Goal: Transaction & Acquisition: Purchase product/service

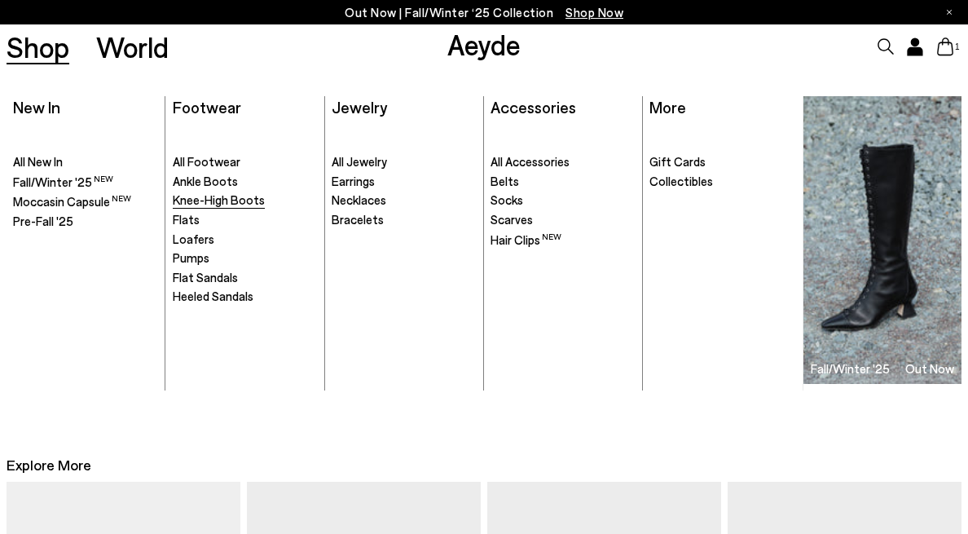
click at [228, 202] on span "Knee-High Boots" at bounding box center [219, 199] width 92 height 15
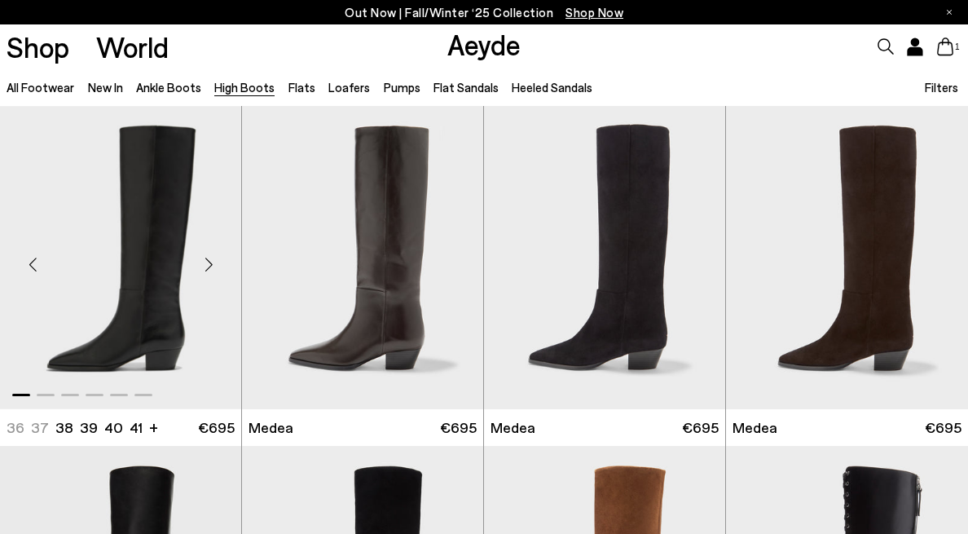
click at [209, 266] on div "Next slide" at bounding box center [208, 264] width 49 height 49
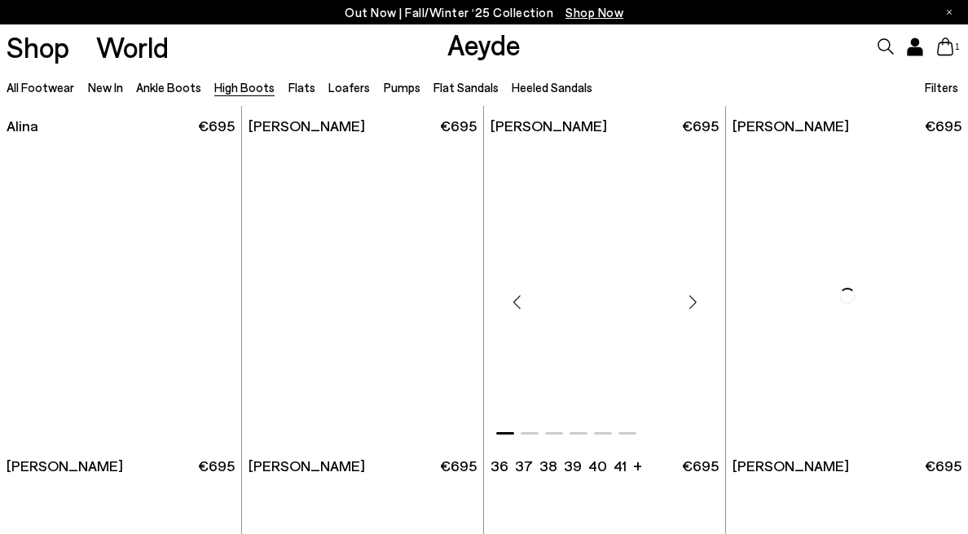
scroll to position [2364, 0]
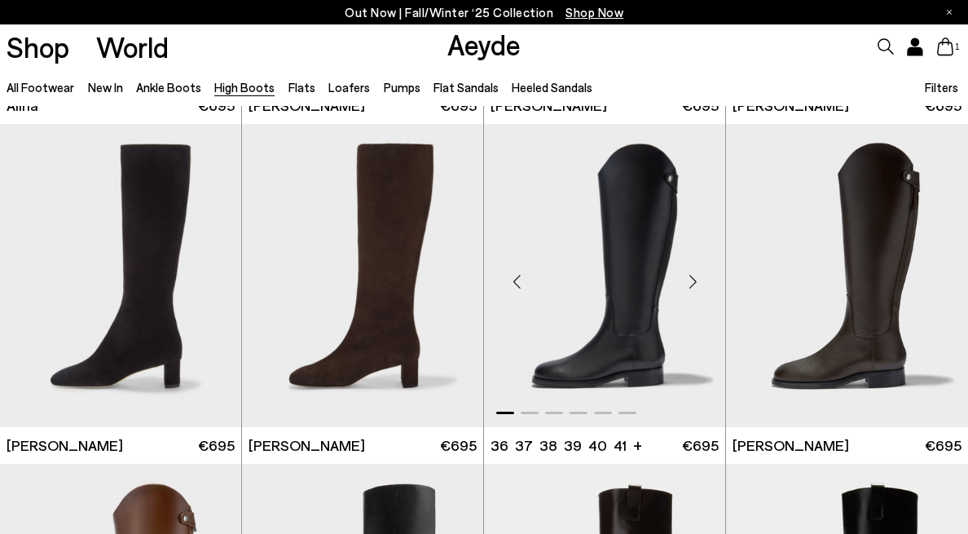
click at [691, 288] on div "Next slide" at bounding box center [692, 282] width 49 height 49
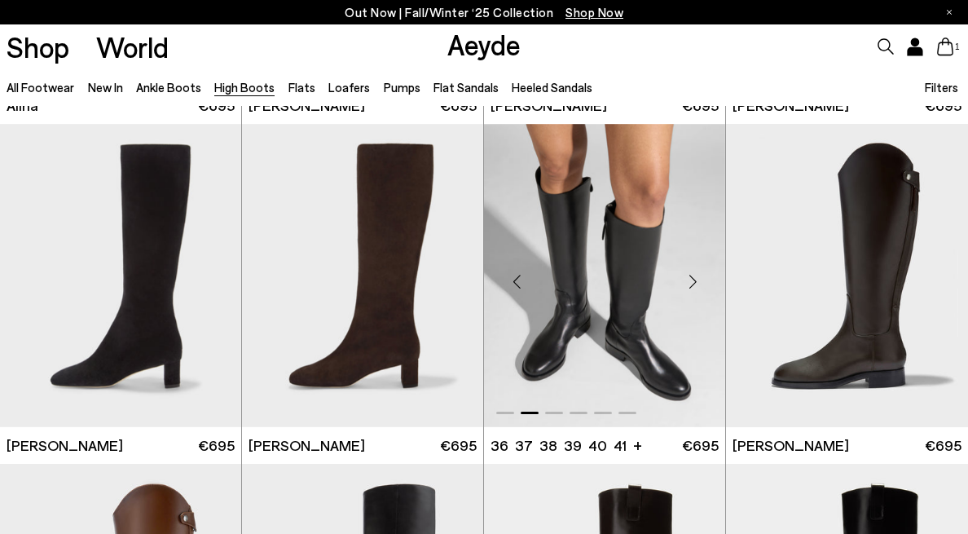
click at [695, 280] on div "Next slide" at bounding box center [692, 282] width 49 height 49
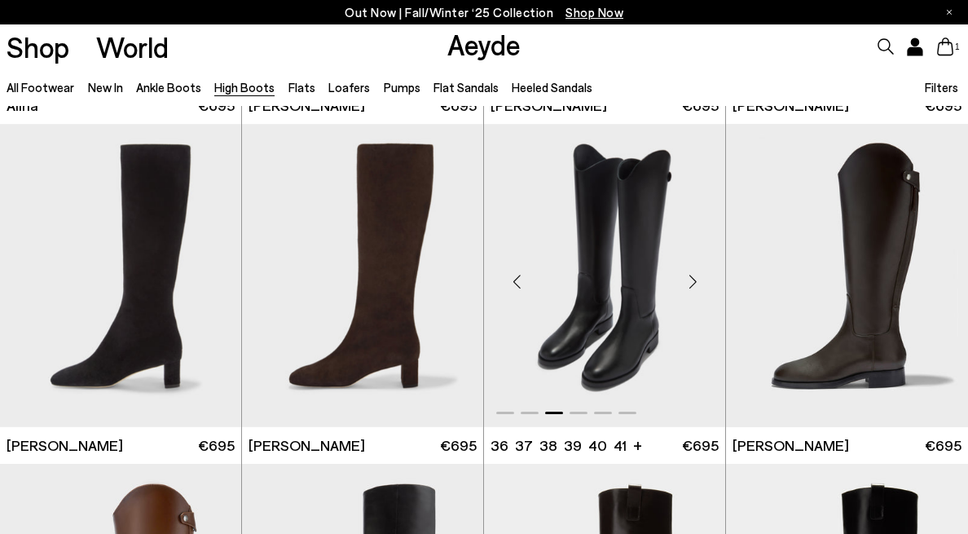
click at [695, 280] on div "Next slide" at bounding box center [692, 282] width 49 height 49
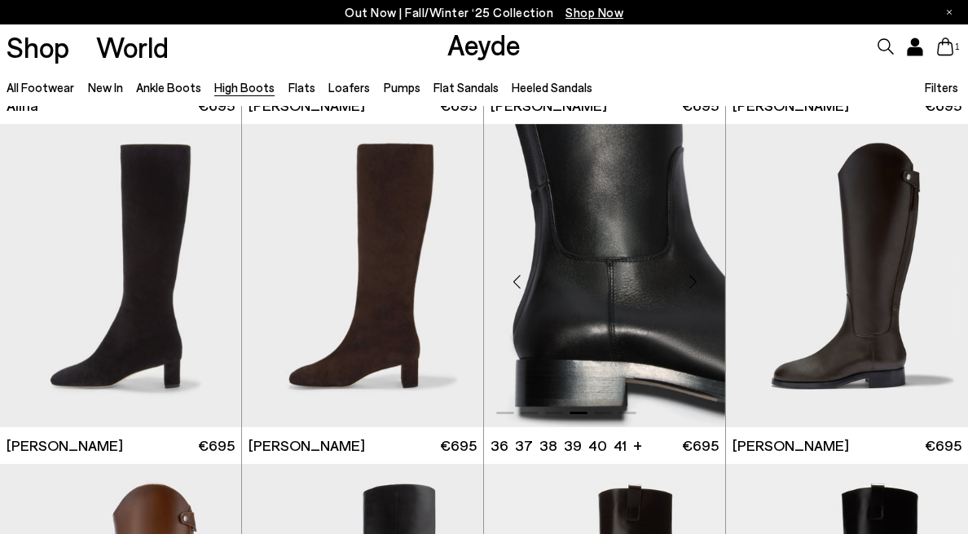
click at [695, 280] on div "Next slide" at bounding box center [692, 282] width 49 height 49
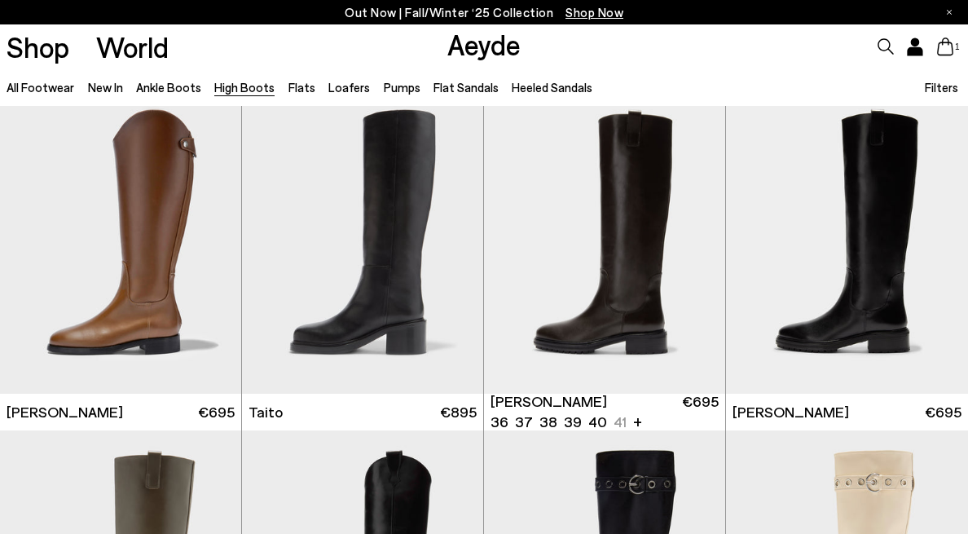
scroll to position [2740, 0]
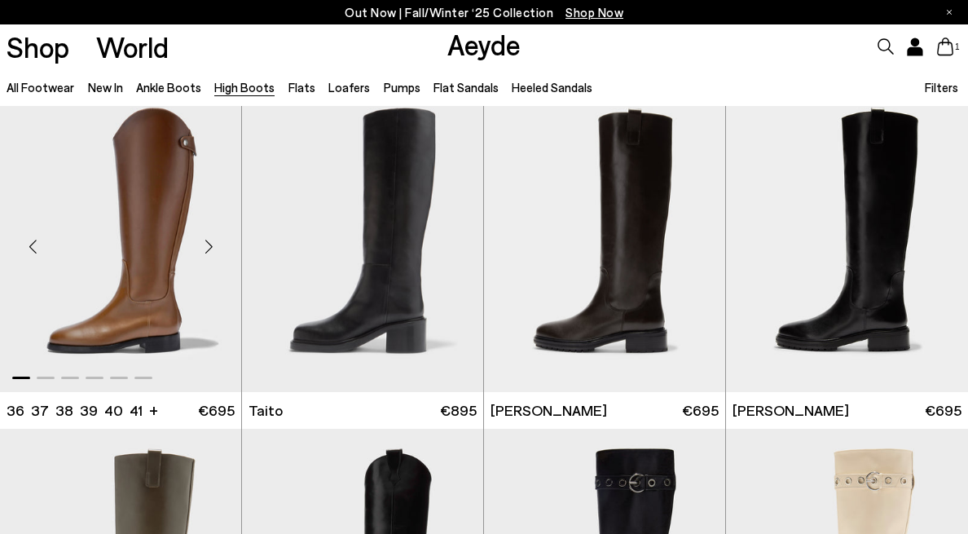
click at [209, 249] on div "Next slide" at bounding box center [208, 246] width 49 height 49
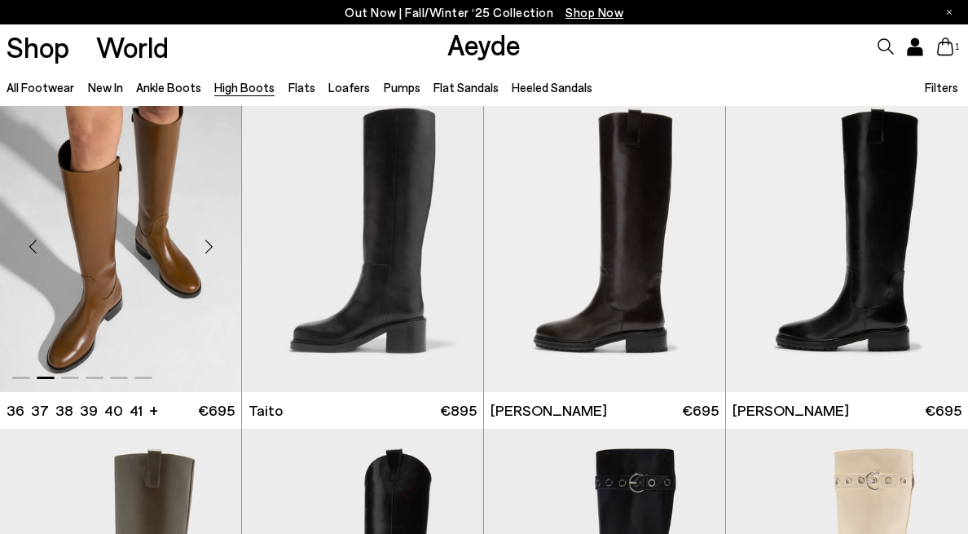
click at [209, 249] on div "Next slide" at bounding box center [208, 246] width 49 height 49
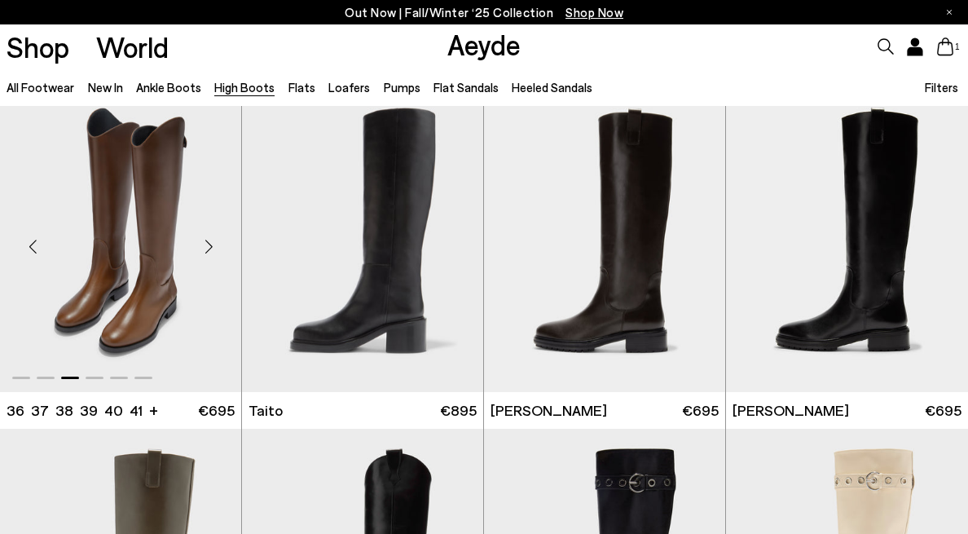
click at [209, 249] on div "Next slide" at bounding box center [208, 246] width 49 height 49
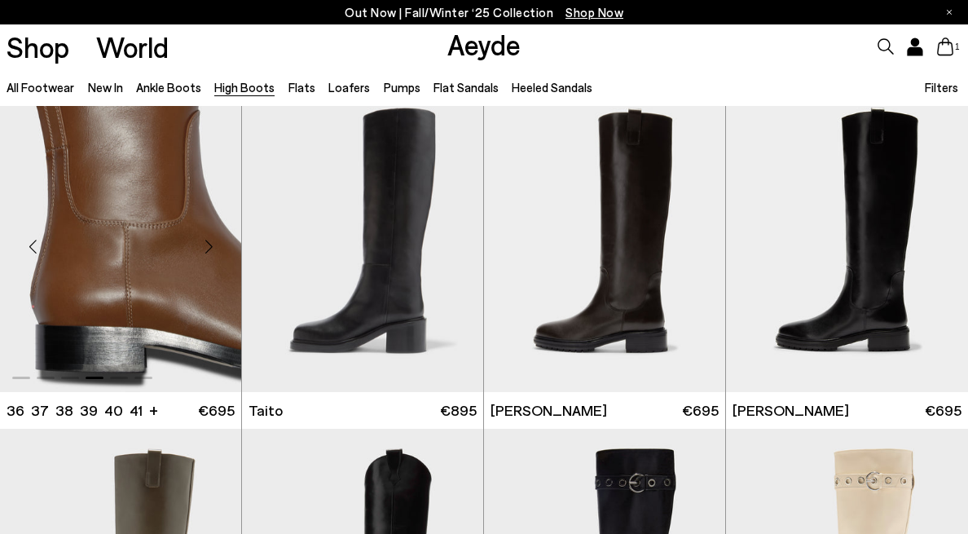
click at [209, 249] on div "Next slide" at bounding box center [208, 246] width 49 height 49
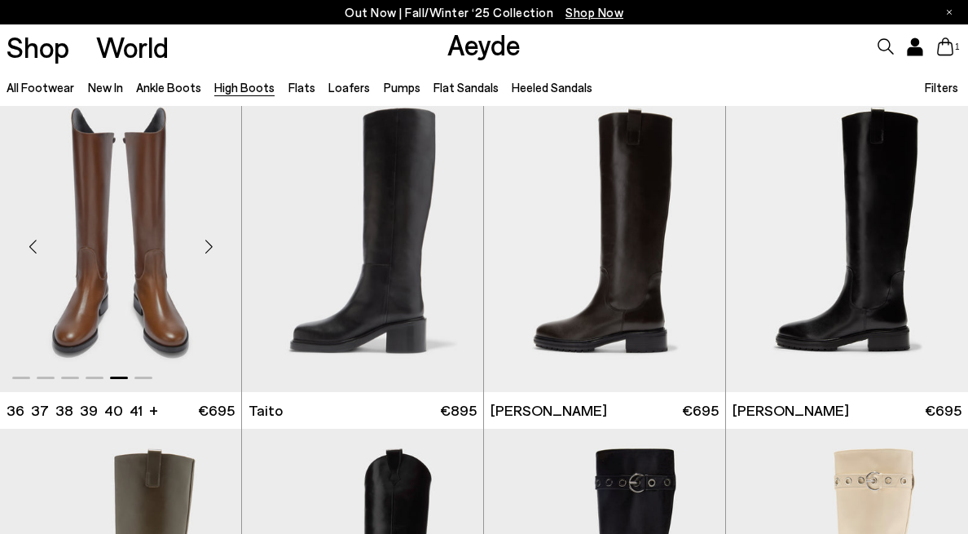
click at [209, 249] on div "Next slide" at bounding box center [208, 246] width 49 height 49
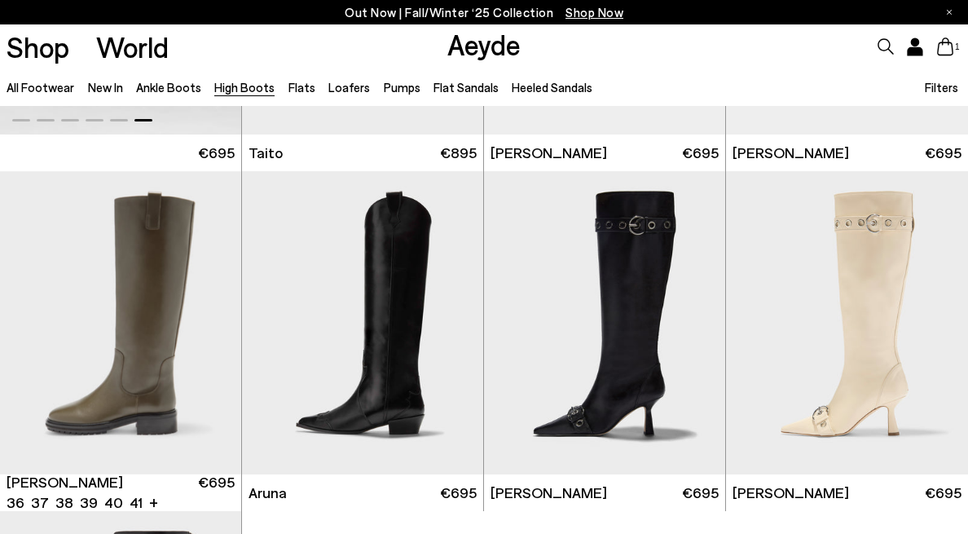
scroll to position [3002, 0]
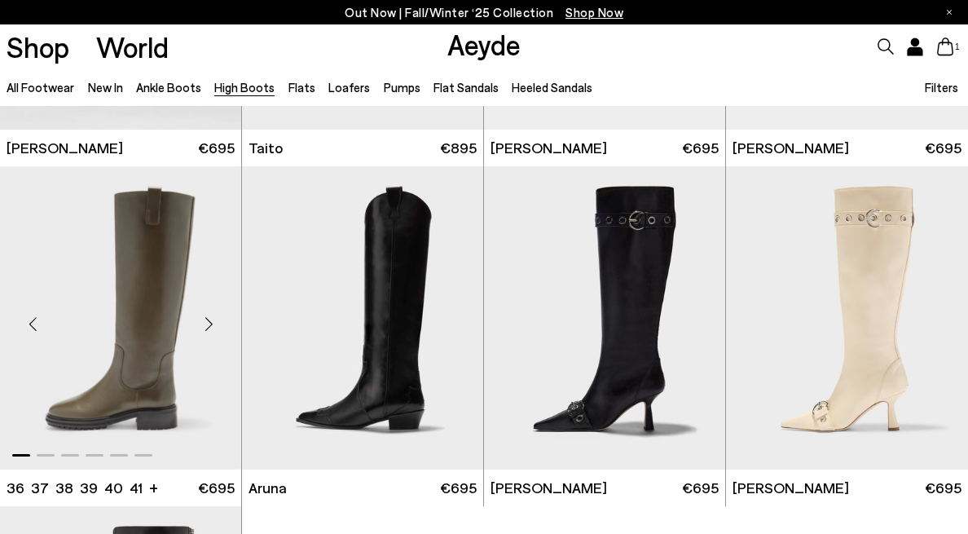
click at [210, 317] on div "Next slide" at bounding box center [208, 324] width 49 height 49
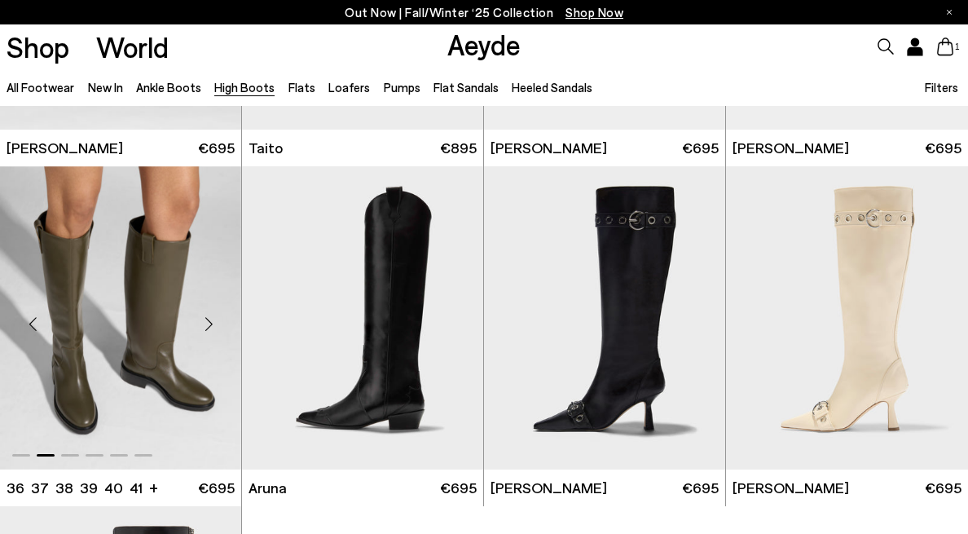
click at [210, 317] on div "Next slide" at bounding box center [208, 324] width 49 height 49
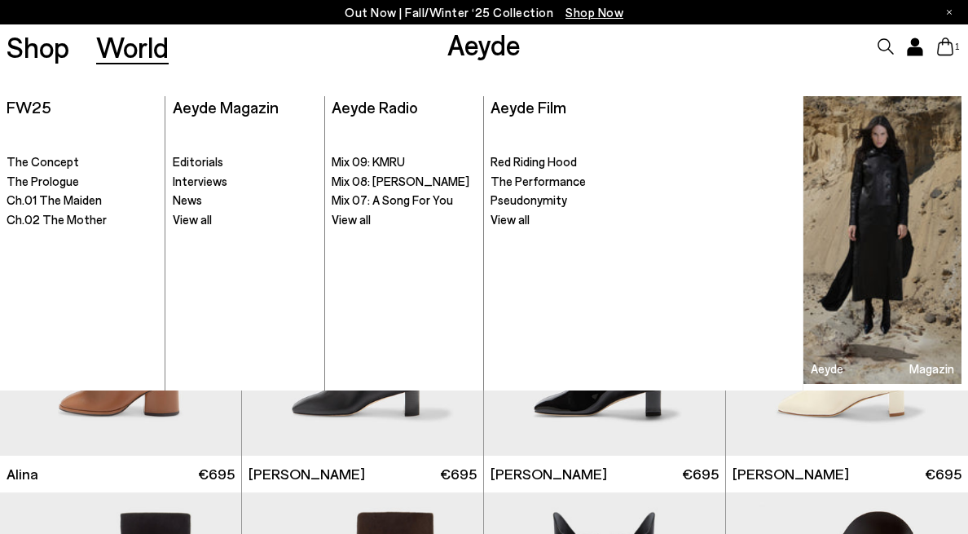
scroll to position [1877, 0]
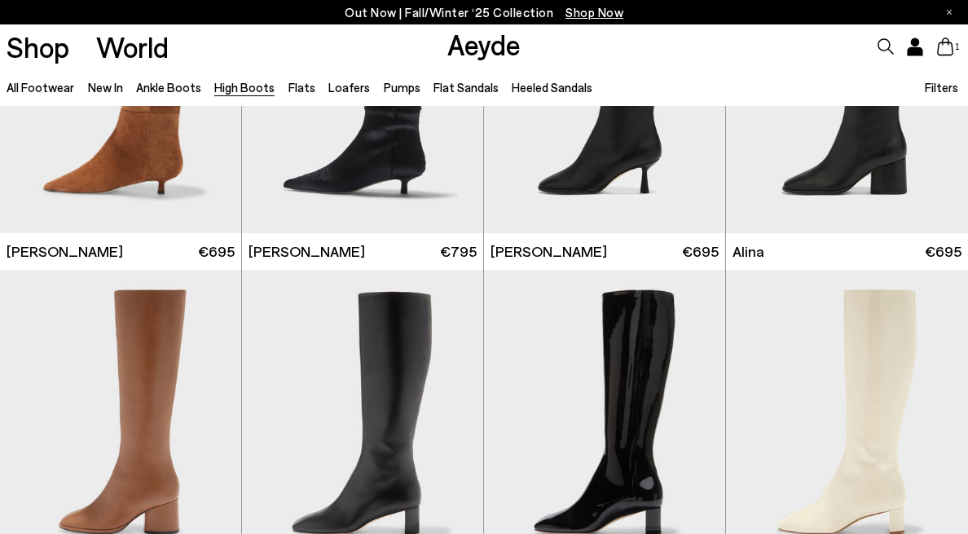
click at [950, 51] on icon at bounding box center [945, 46] width 16 height 18
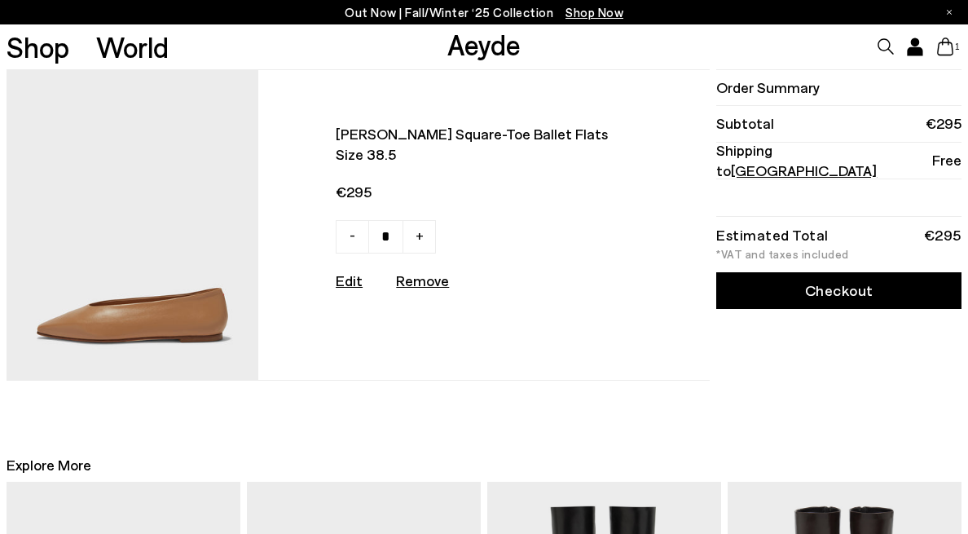
click at [98, 350] on img at bounding box center [133, 225] width 252 height 310
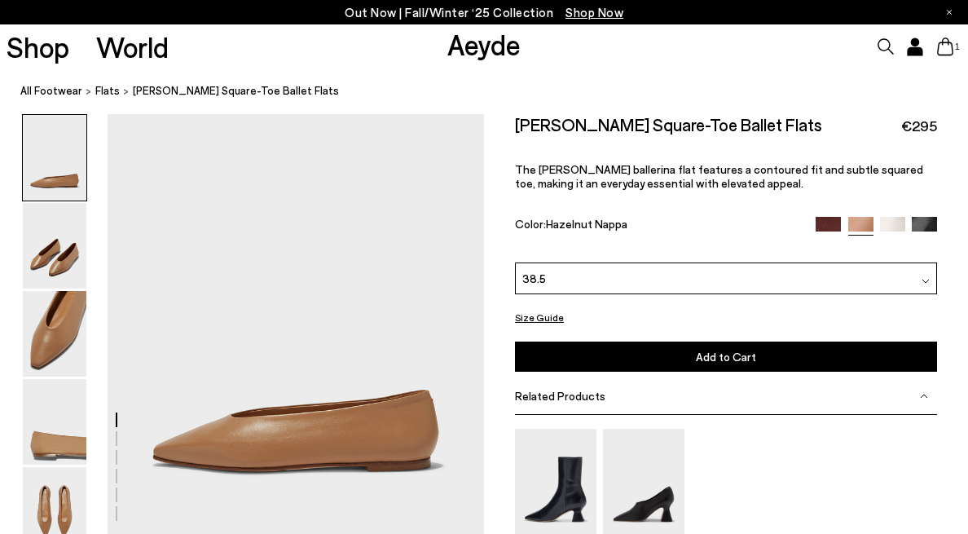
click at [887, 221] on img at bounding box center [892, 229] width 25 height 25
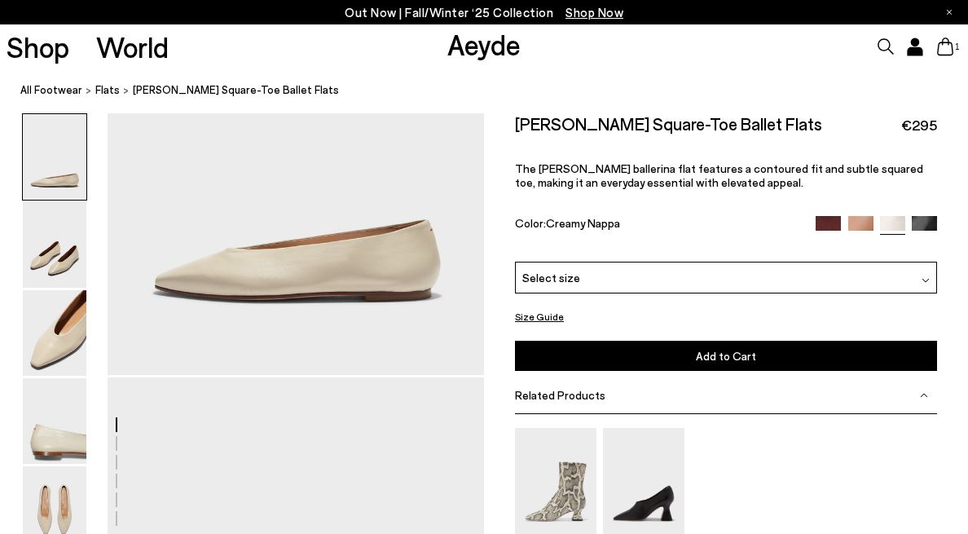
scroll to position [256, 0]
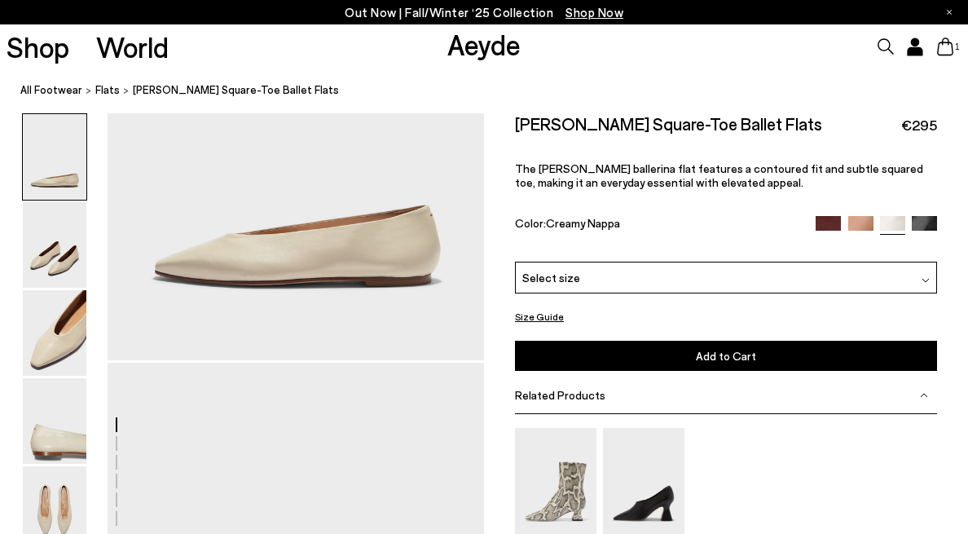
click at [573, 275] on span "Select size" at bounding box center [551, 277] width 58 height 17
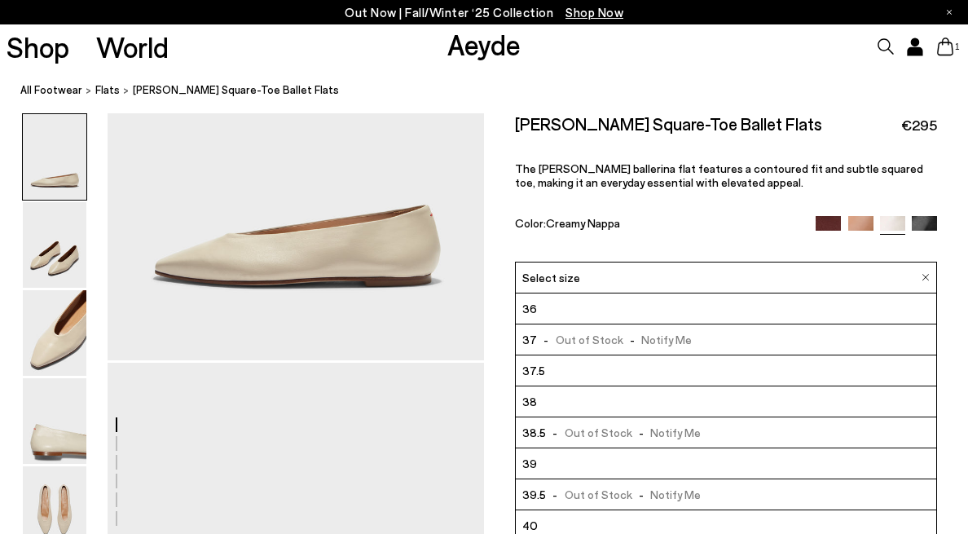
click at [571, 433] on span "- Out of Stock - Notify Me" at bounding box center [623, 432] width 155 height 20
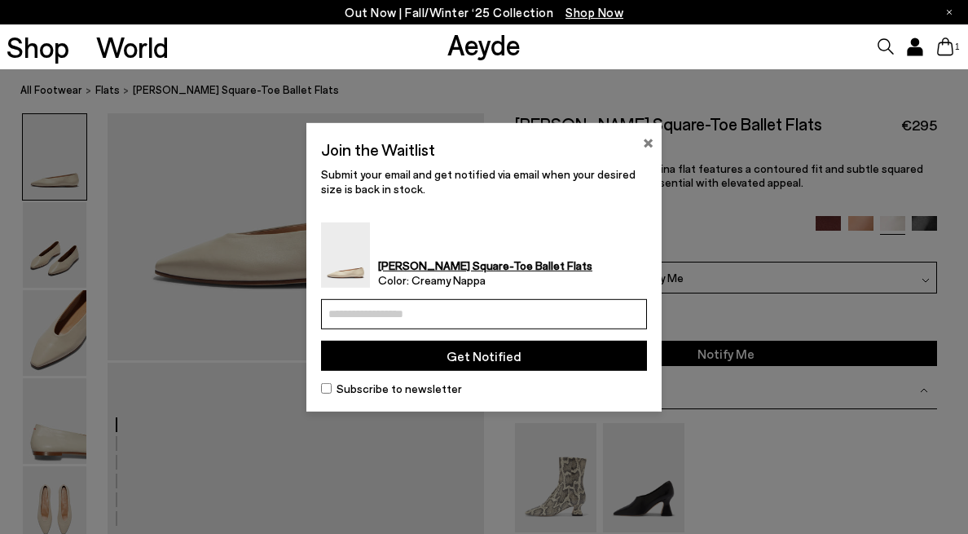
click at [646, 148] on button "×" at bounding box center [648, 140] width 11 height 20
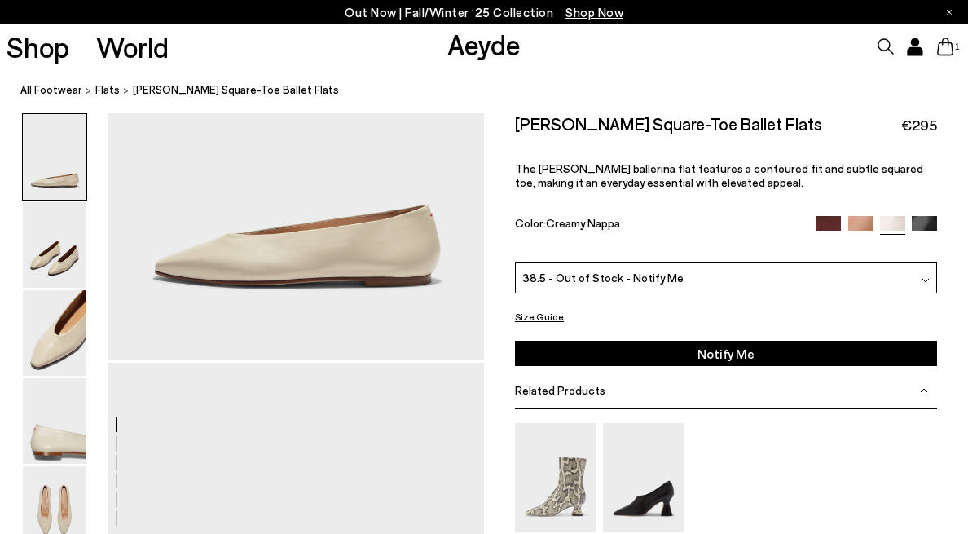
click at [931, 226] on img at bounding box center [924, 229] width 25 height 25
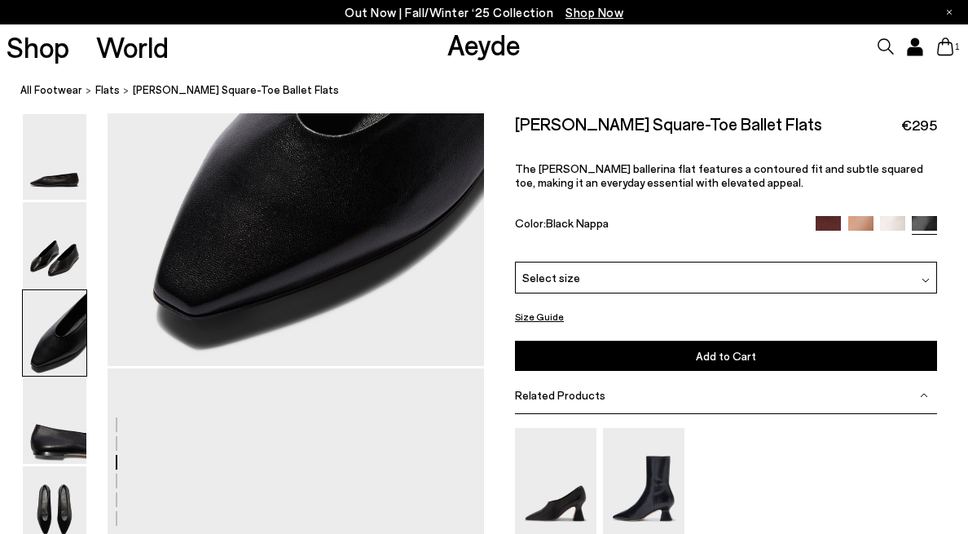
scroll to position [1261, 0]
click at [594, 284] on div "Select size" at bounding box center [726, 278] width 422 height 32
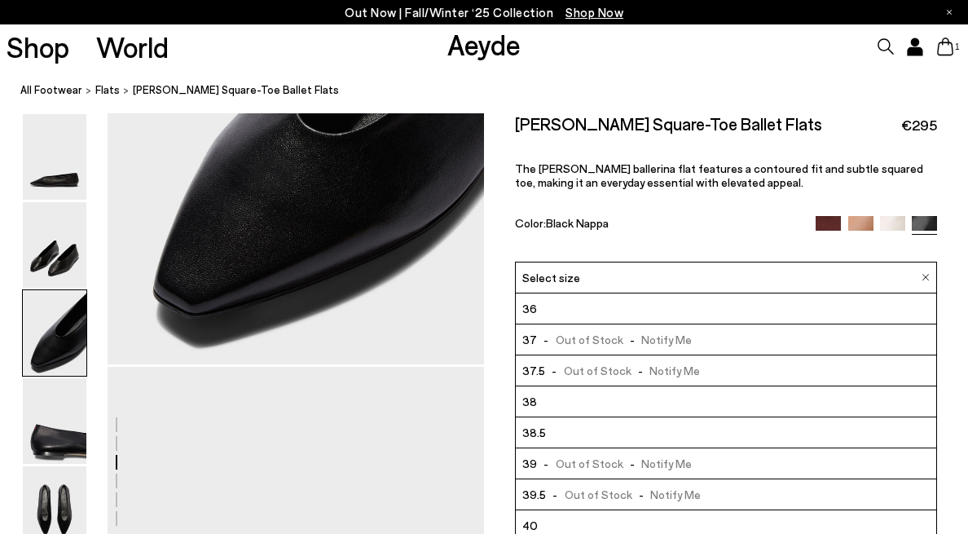
click at [541, 430] on span "38.5" at bounding box center [534, 432] width 24 height 20
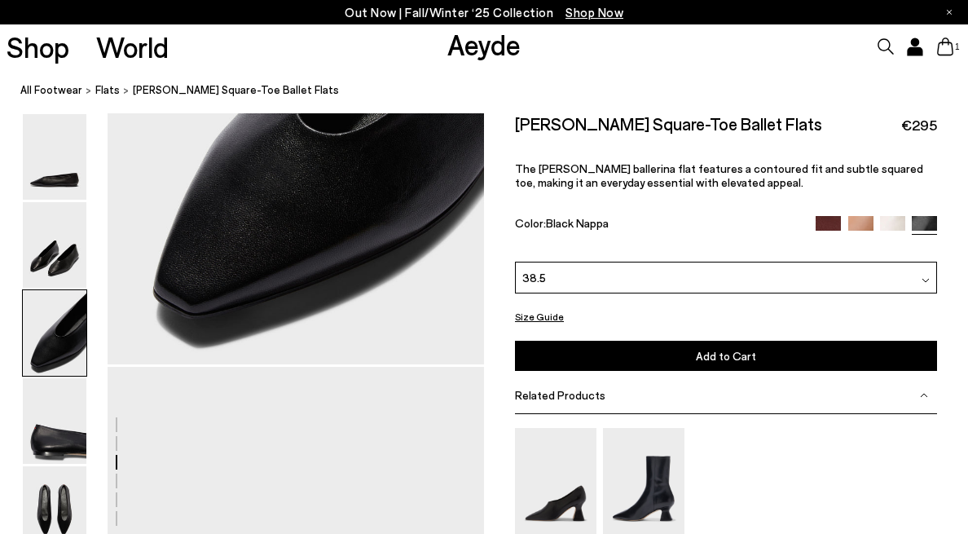
click at [694, 359] on button "Add to Cart Select a Size First" at bounding box center [726, 356] width 422 height 30
